Goal: Find contact information: Find contact information

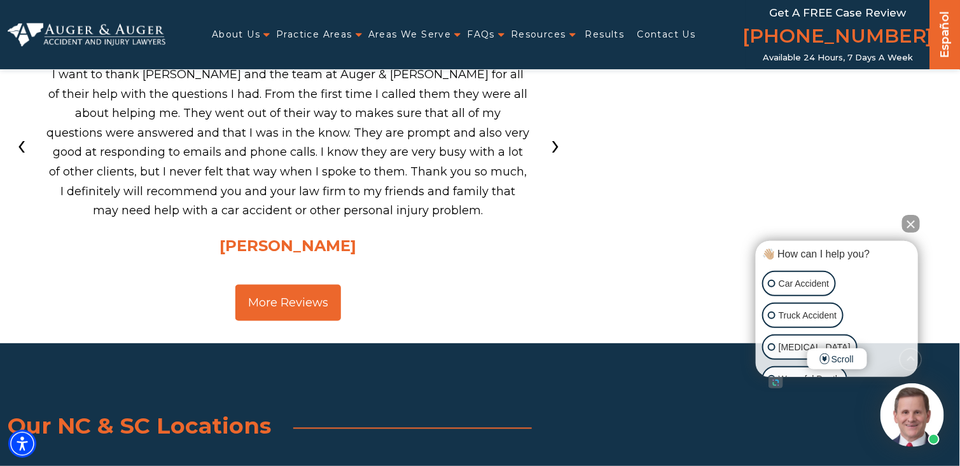
scroll to position [4582, 0]
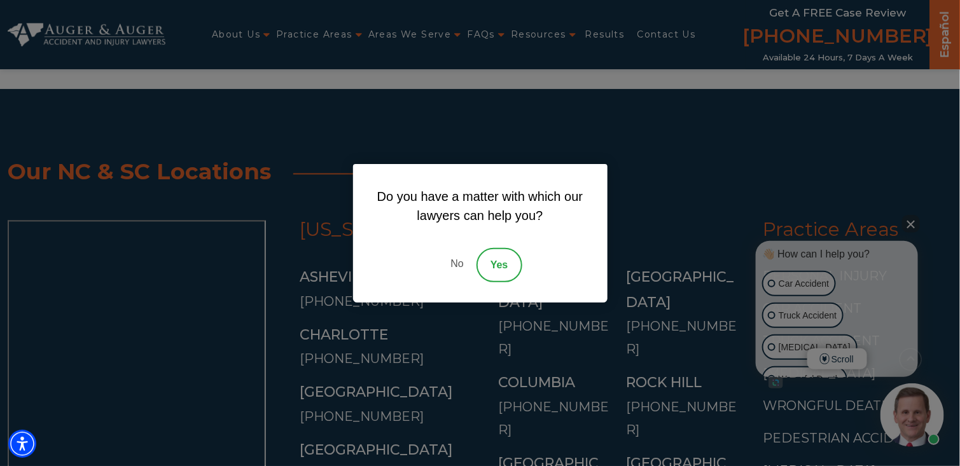
click at [462, 257] on link "No" at bounding box center [457, 265] width 38 height 34
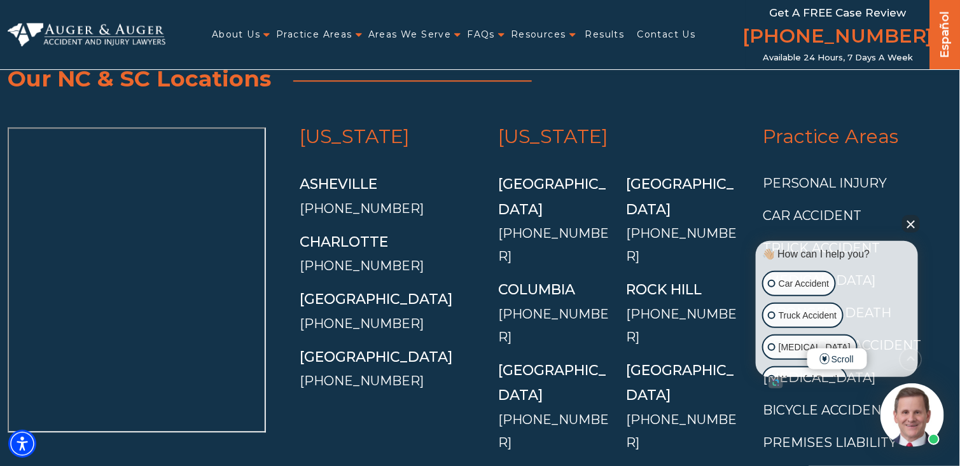
scroll to position [4709, 0]
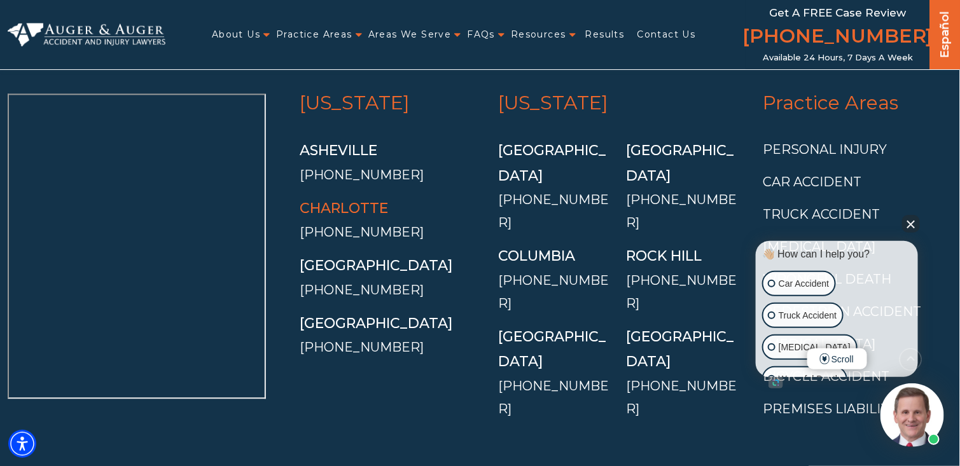
click at [347, 200] on link "Charlotte" at bounding box center [344, 208] width 88 height 17
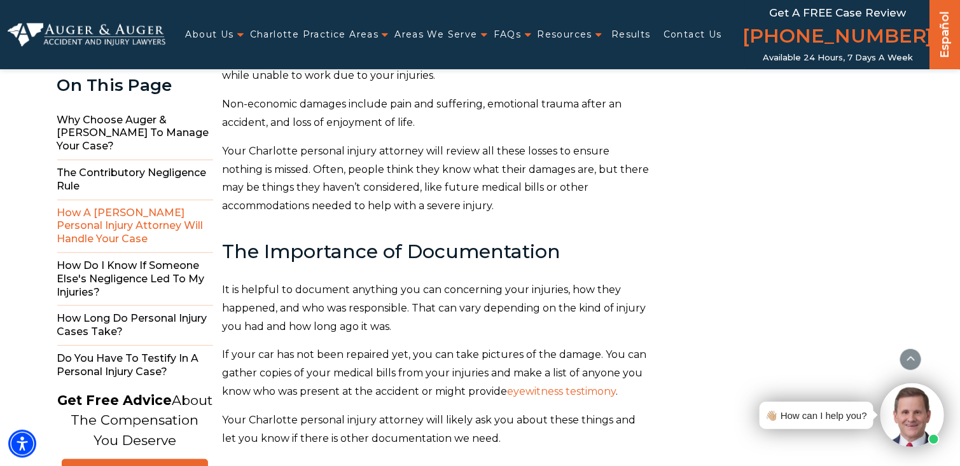
scroll to position [3835, 0]
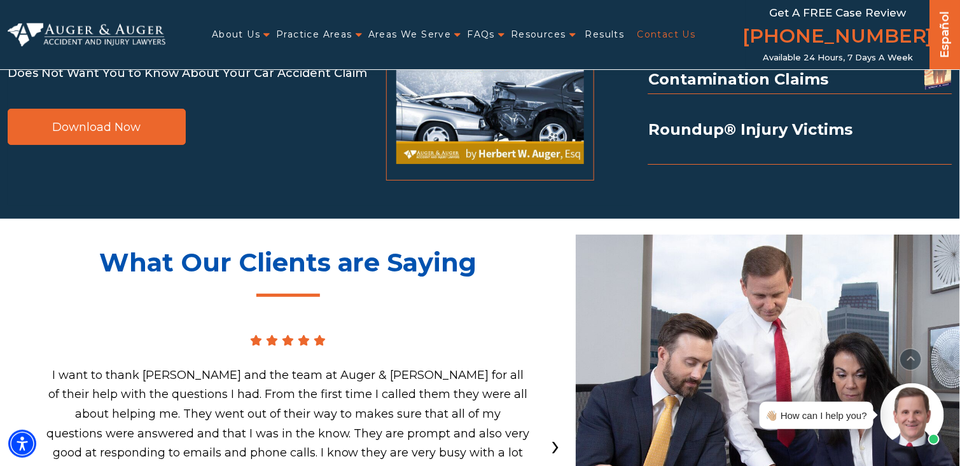
scroll to position [2037, 0]
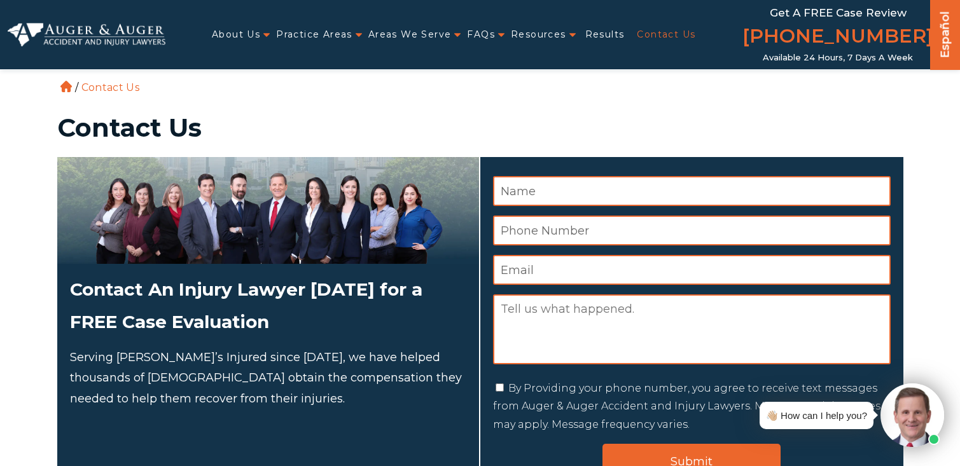
click at [647, 33] on link "Contact Us" at bounding box center [666, 35] width 59 height 26
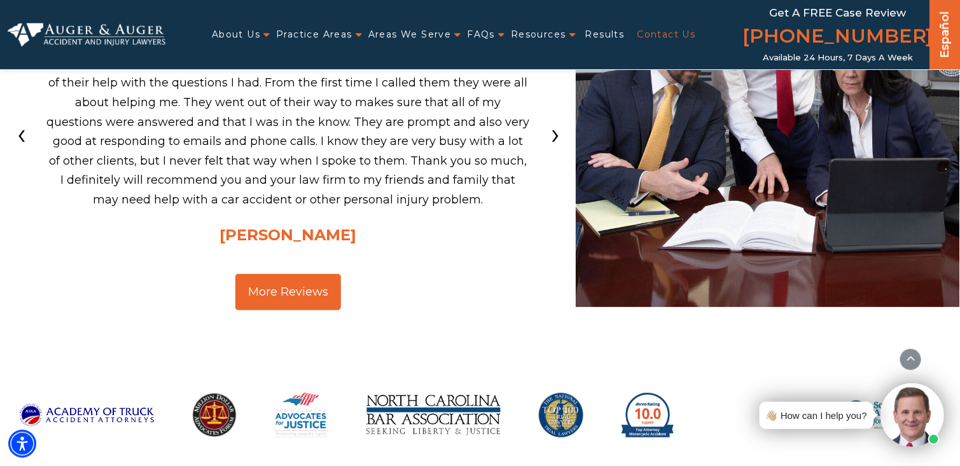
scroll to position [2185, 0]
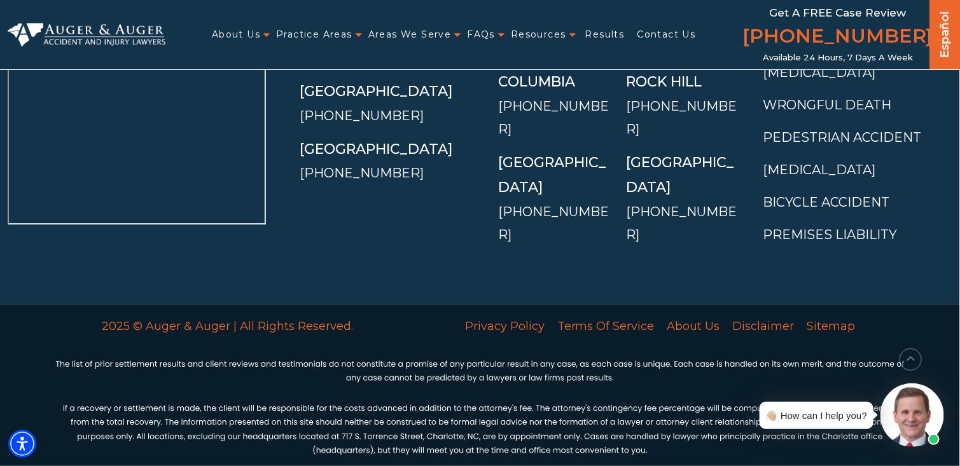
scroll to position [3232, 0]
